Goal: Information Seeking & Learning: Learn about a topic

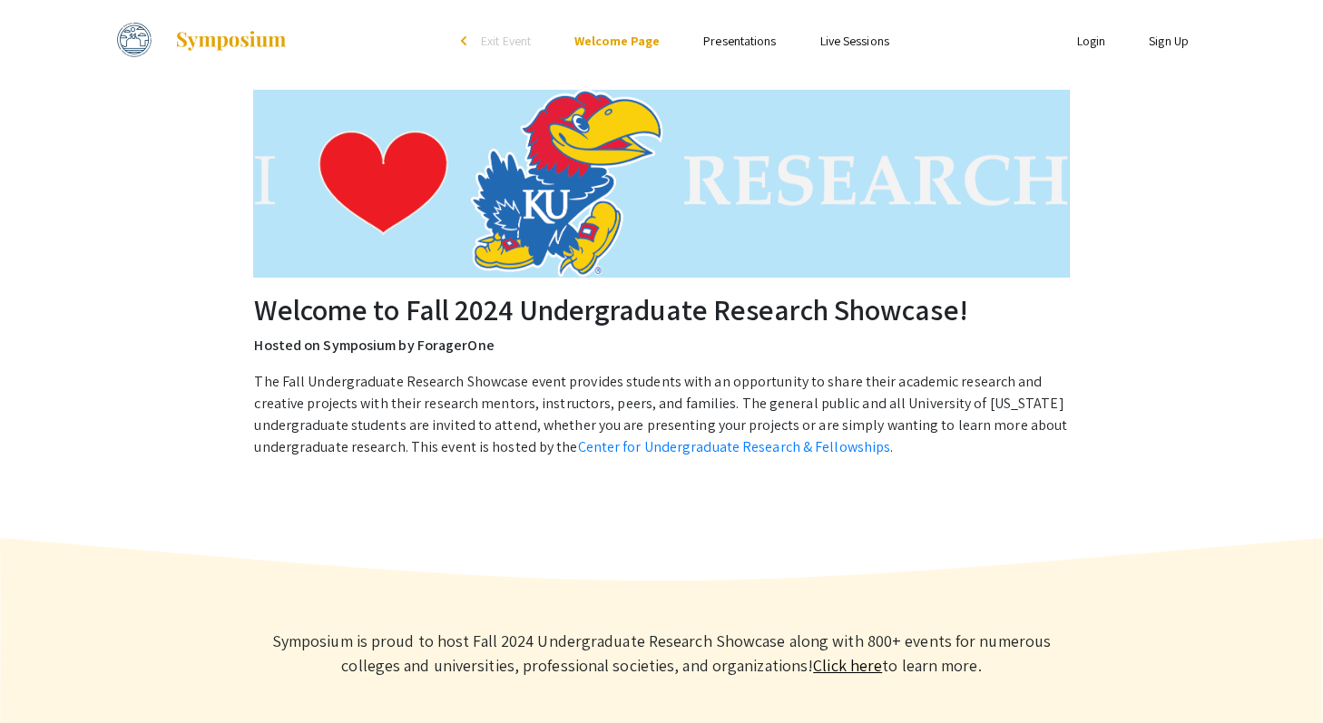
click at [733, 50] on li "Presentations" at bounding box center [740, 41] width 116 height 22
click at [733, 46] on link "Presentations" at bounding box center [739, 41] width 73 height 16
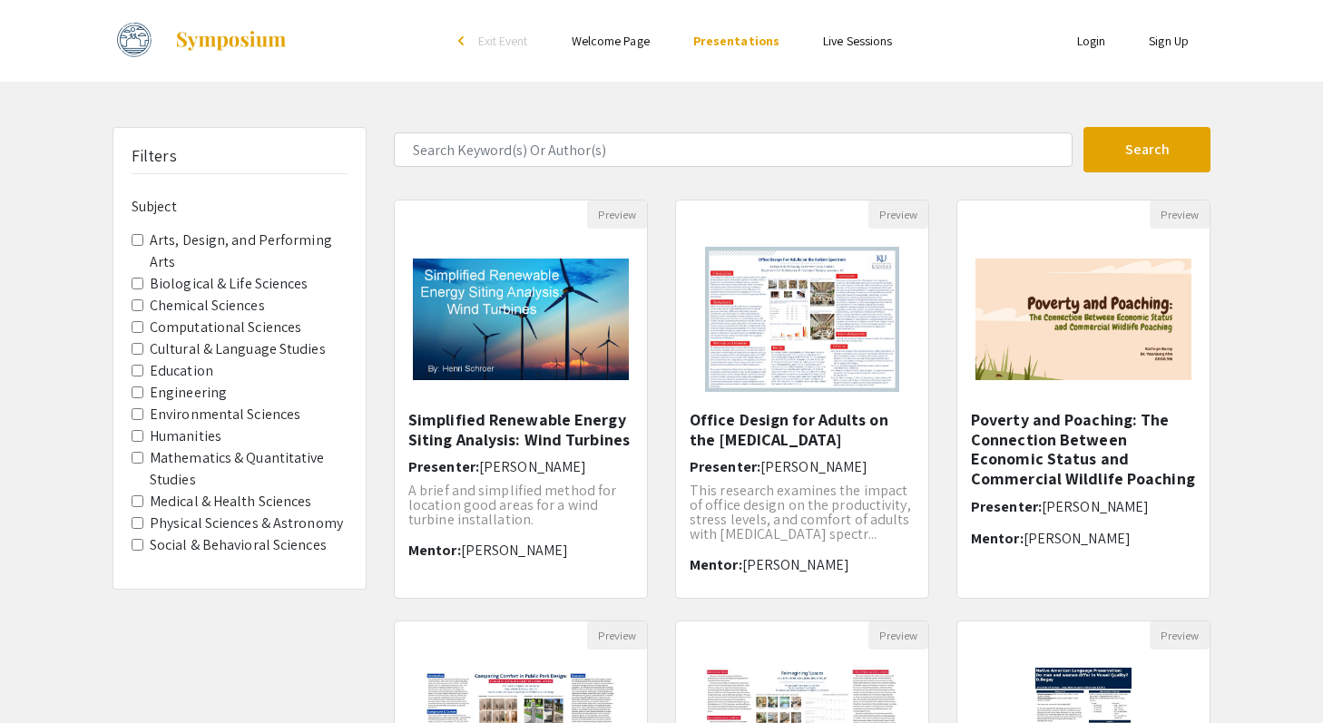
click at [188, 438] on label "Humanities" at bounding box center [186, 437] width 72 height 22
click at [143, 438] on input "Humanities" at bounding box center [138, 436] width 12 height 12
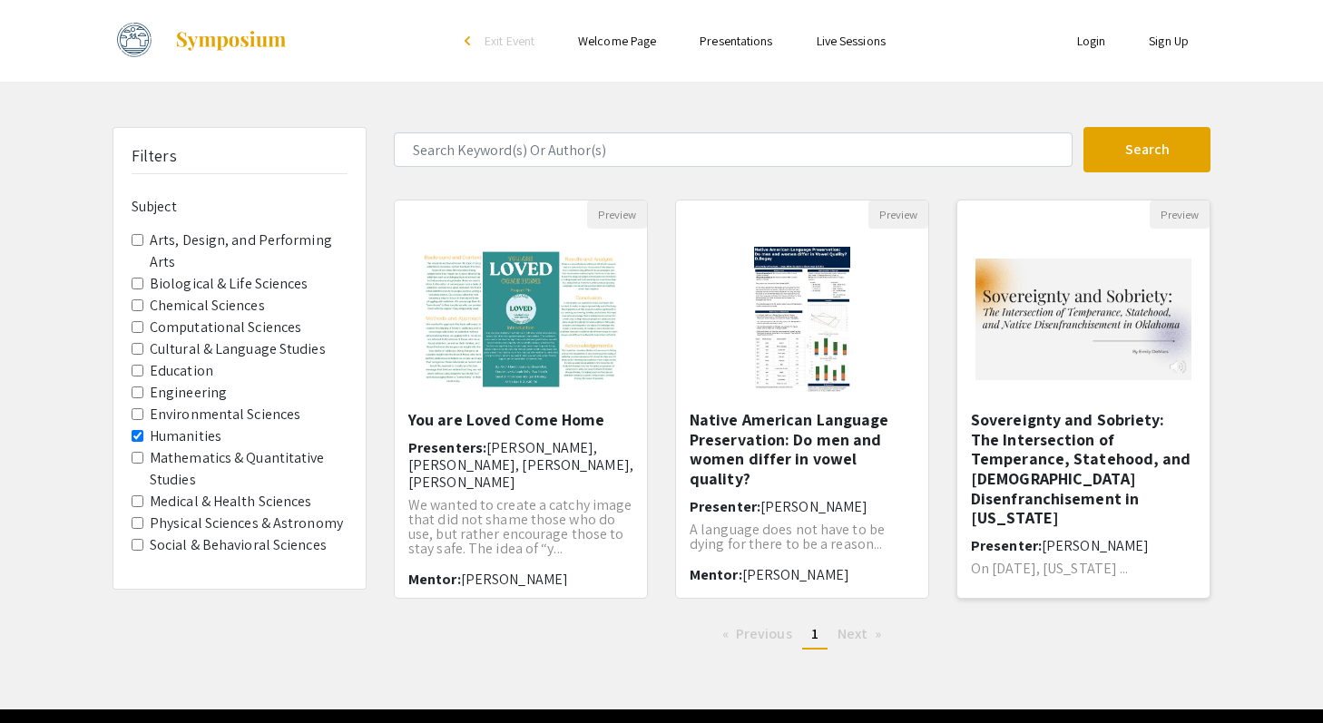
click at [1062, 317] on img at bounding box center [1083, 319] width 252 height 158
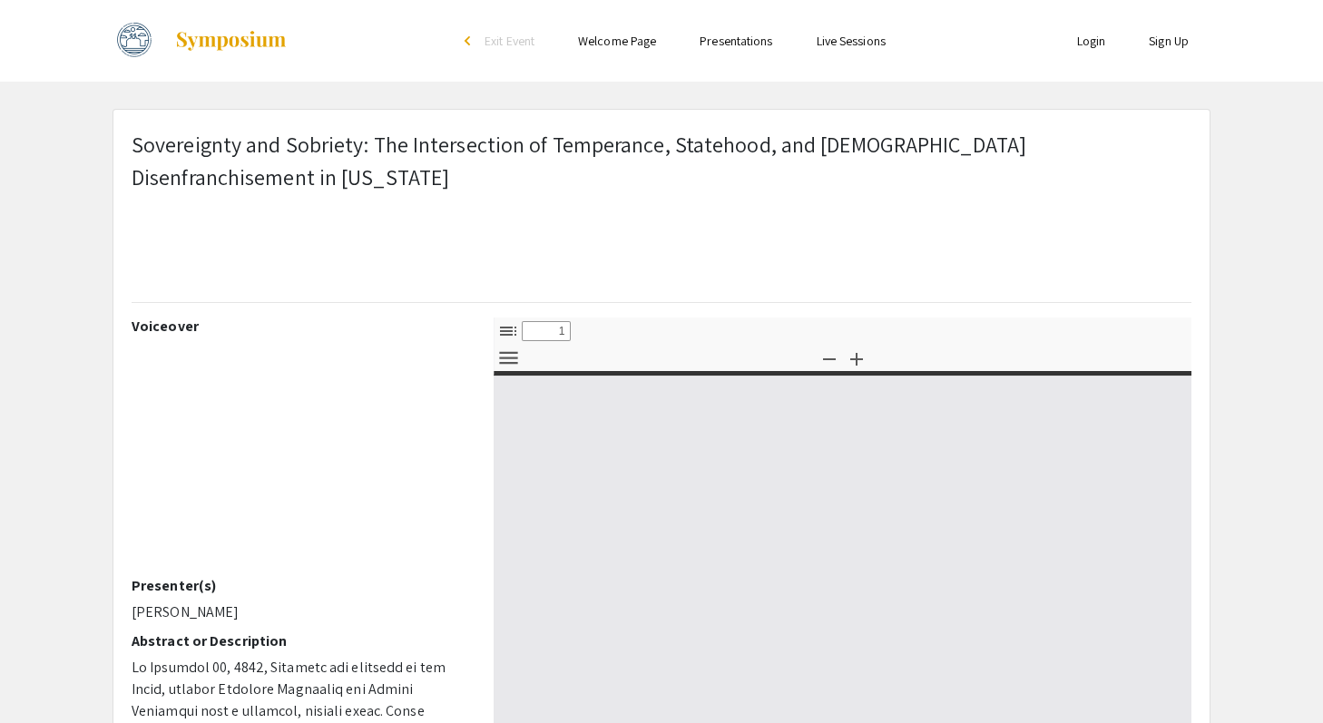
select select "custom"
type input "0"
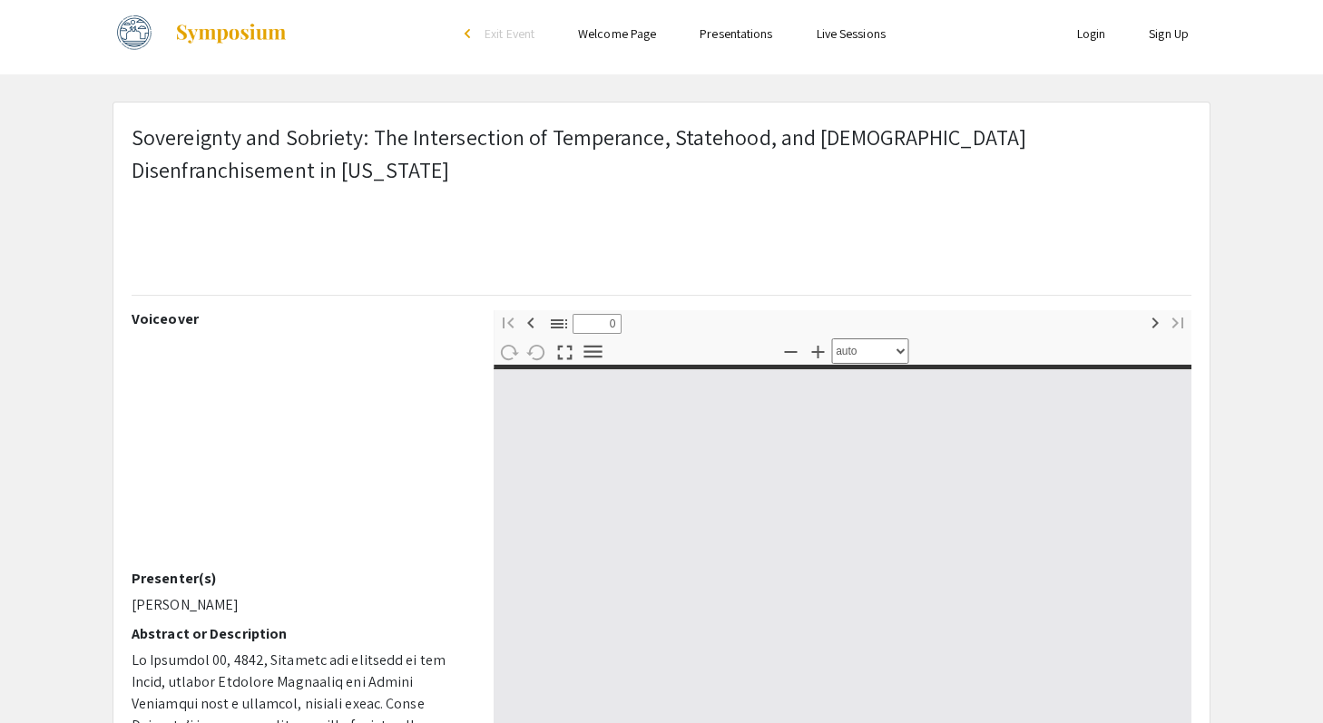
select select "custom"
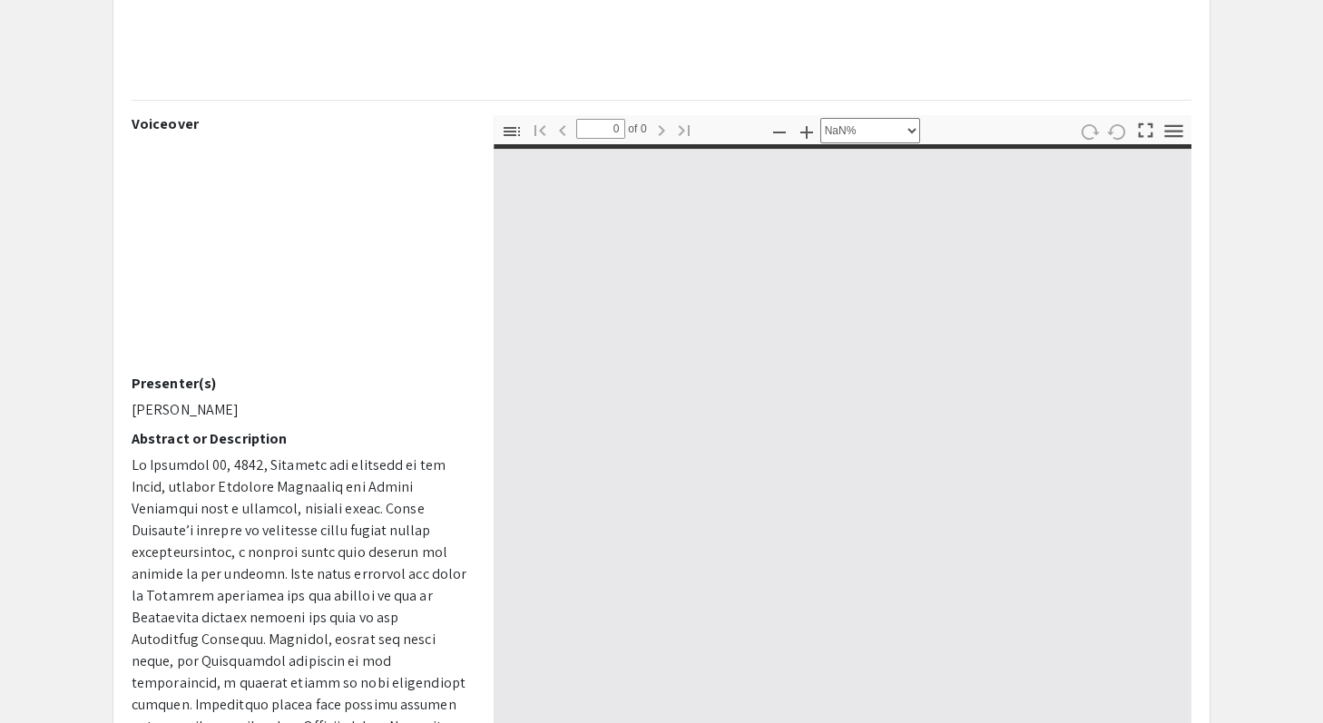
scroll to position [211, 0]
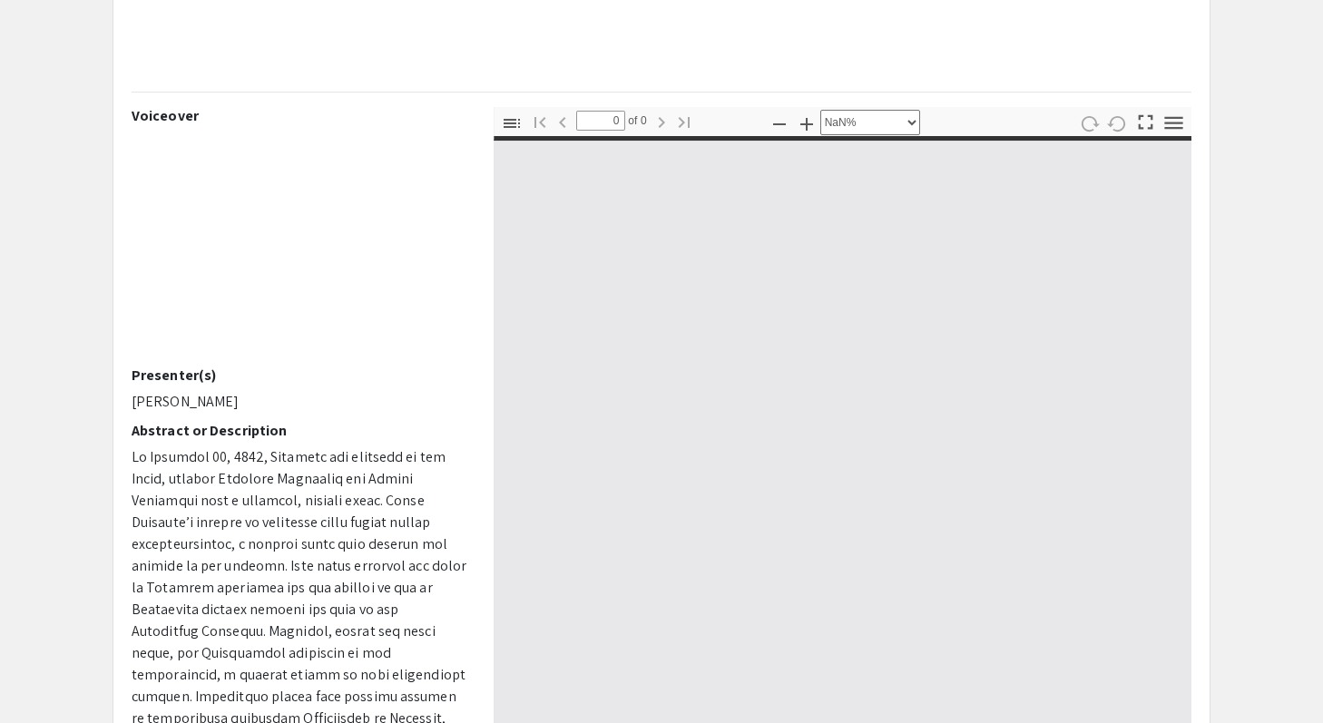
type input "1"
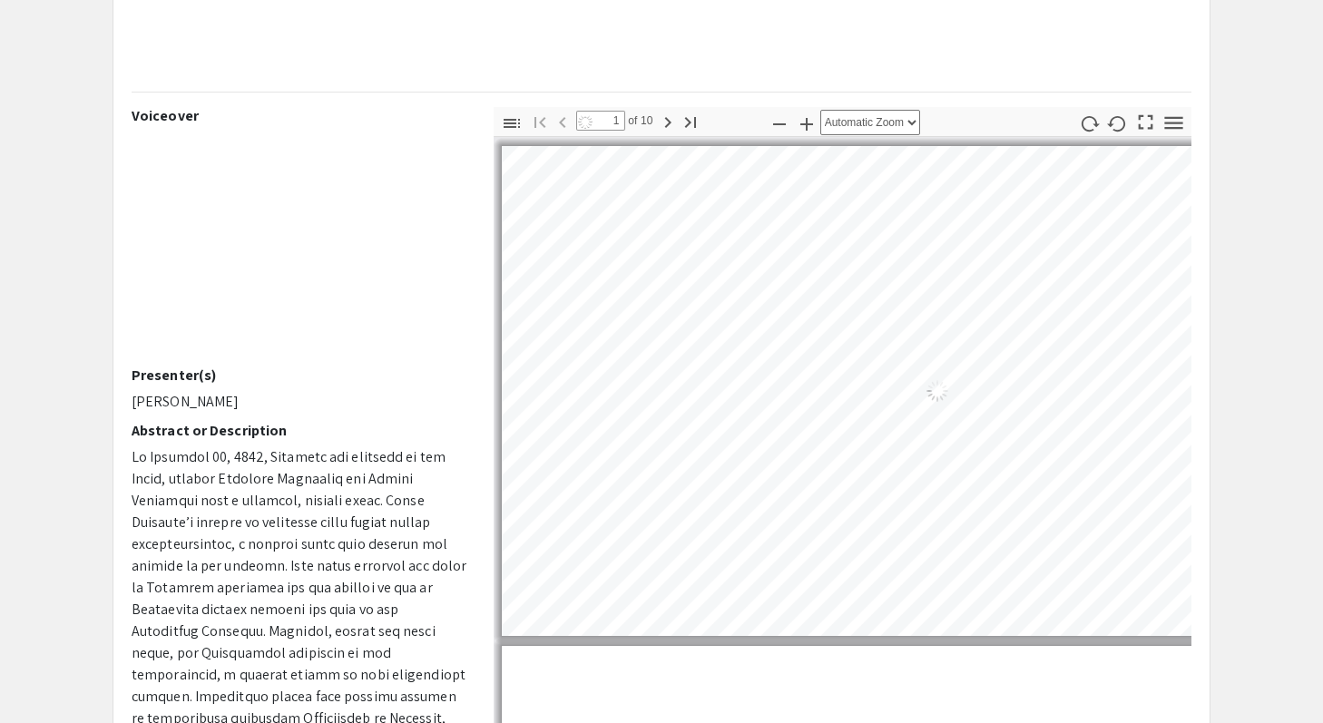
select select "auto"
